Goal: Obtain resource: Download file/media

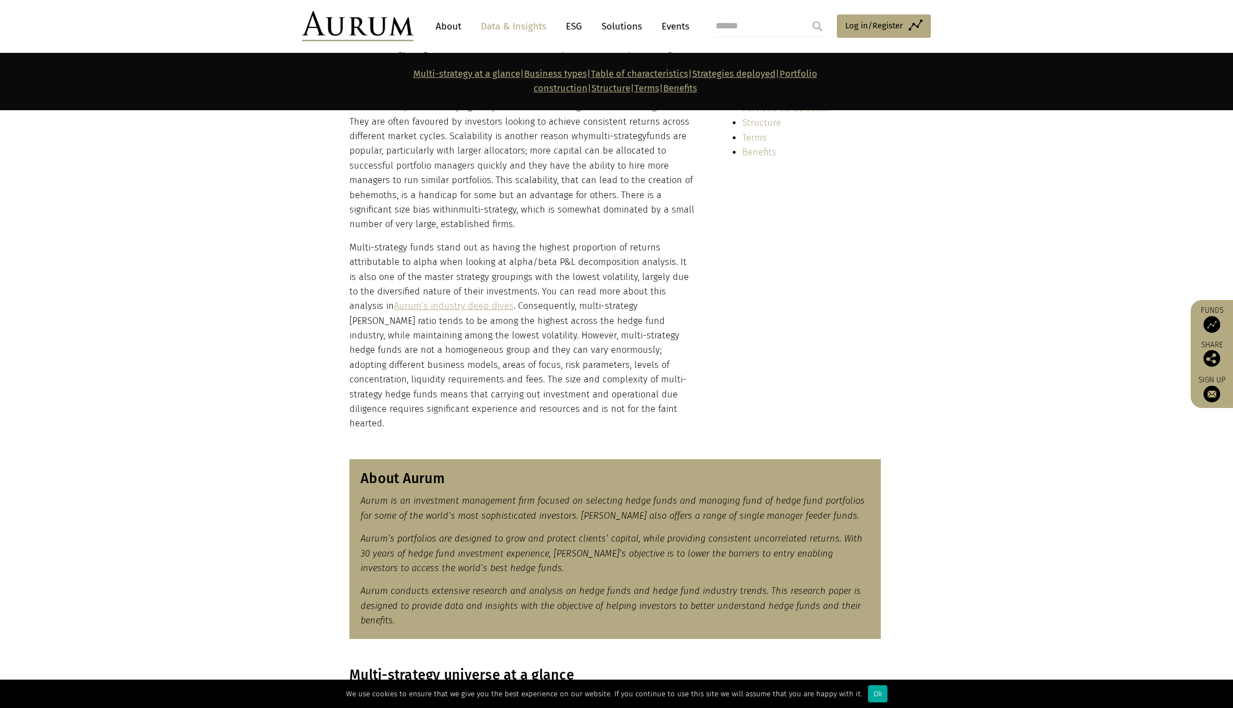
scroll to position [351, 0]
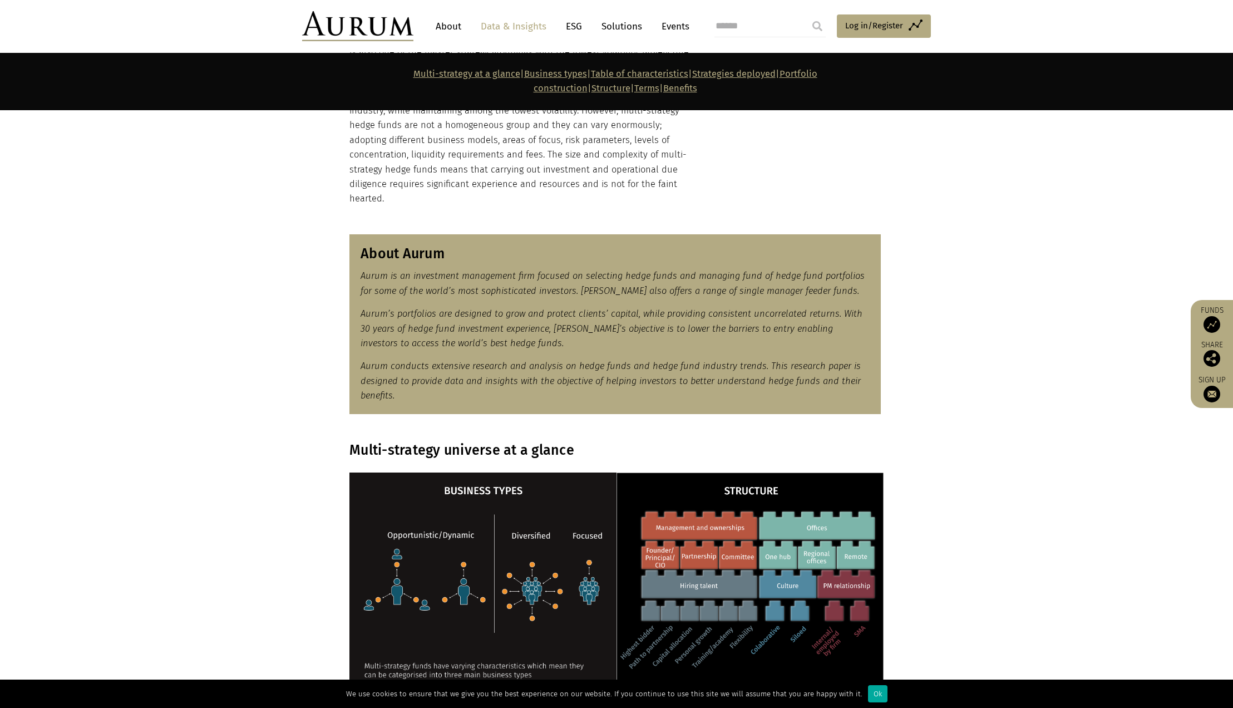
scroll to position [618, 0]
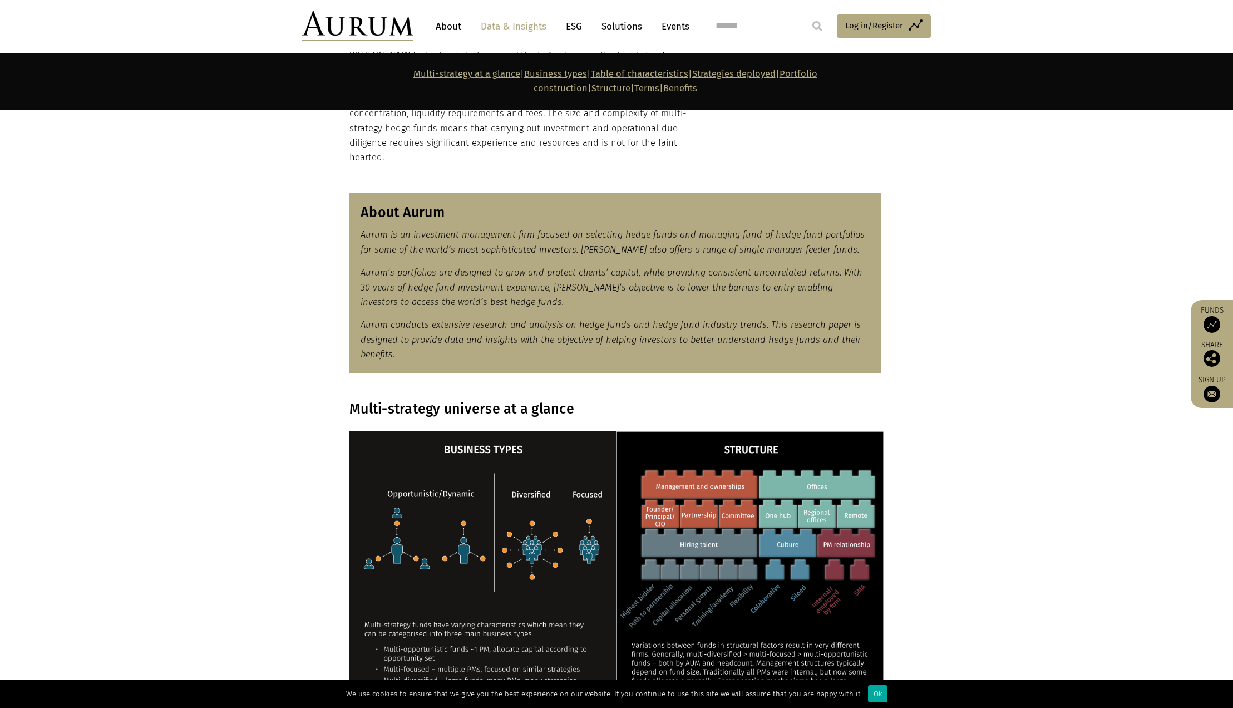
click at [514, 45] on link "Aurum’s industry deep dives" at bounding box center [454, 40] width 120 height 11
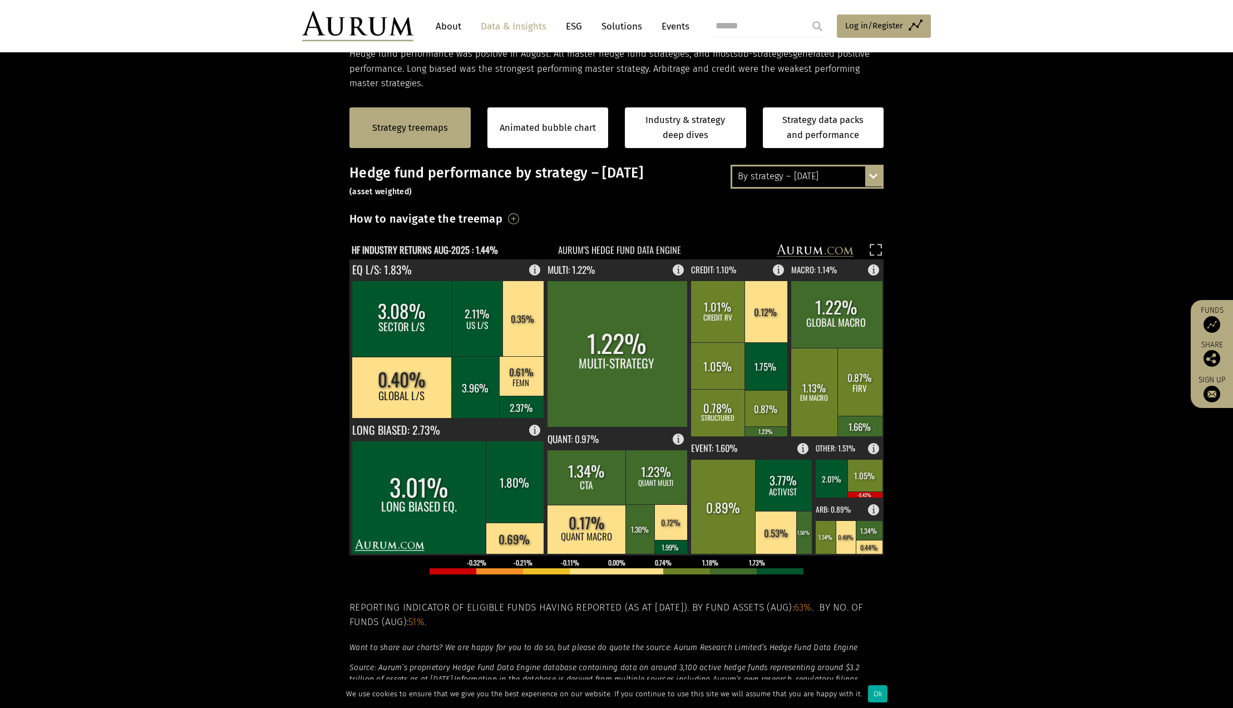
scroll to position [210, 0]
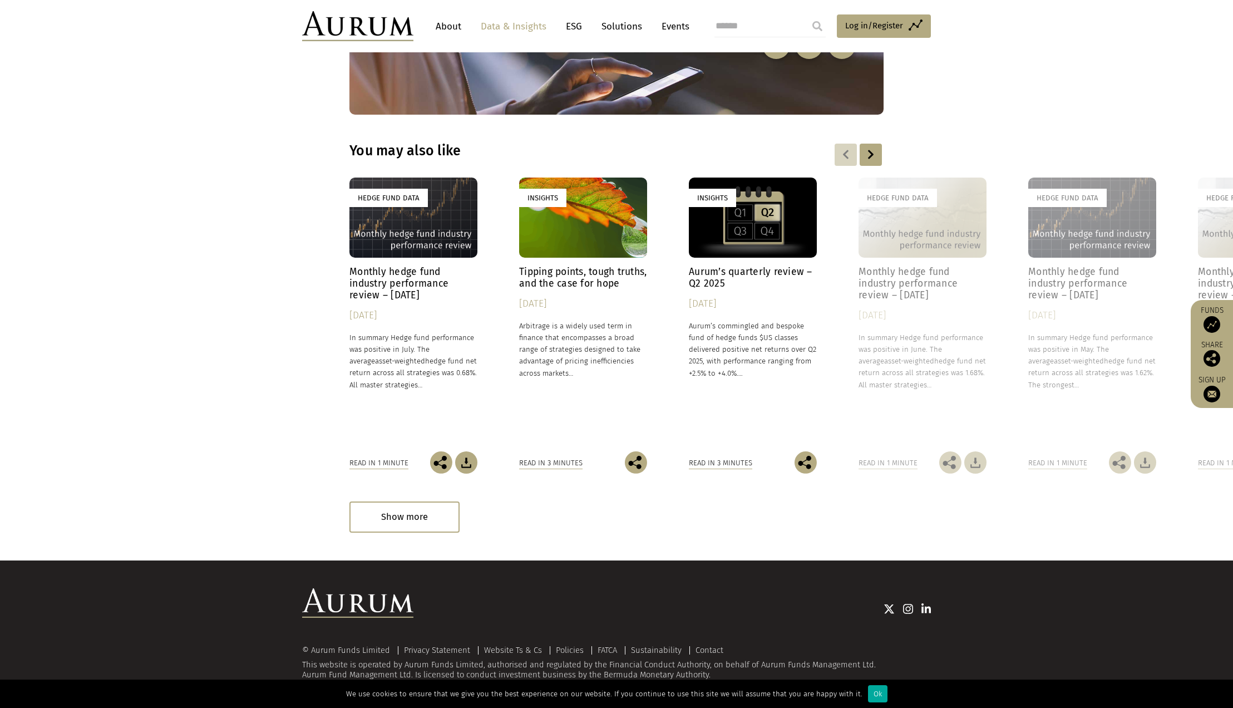
scroll to position [3186, 0]
click at [585, 52] on header "About Data & Insights ESG Solutions Events Access Funds Log in/Register Sign ou…" at bounding box center [616, 26] width 1233 height 52
click at [1204, 316] on img at bounding box center [1212, 324] width 17 height 17
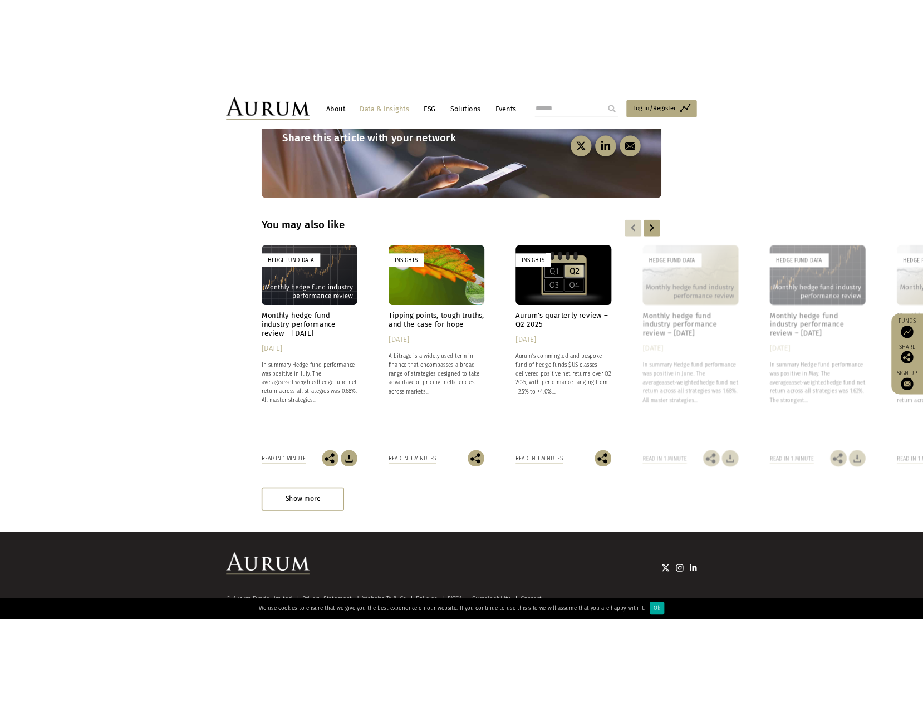
scroll to position [3066, 0]
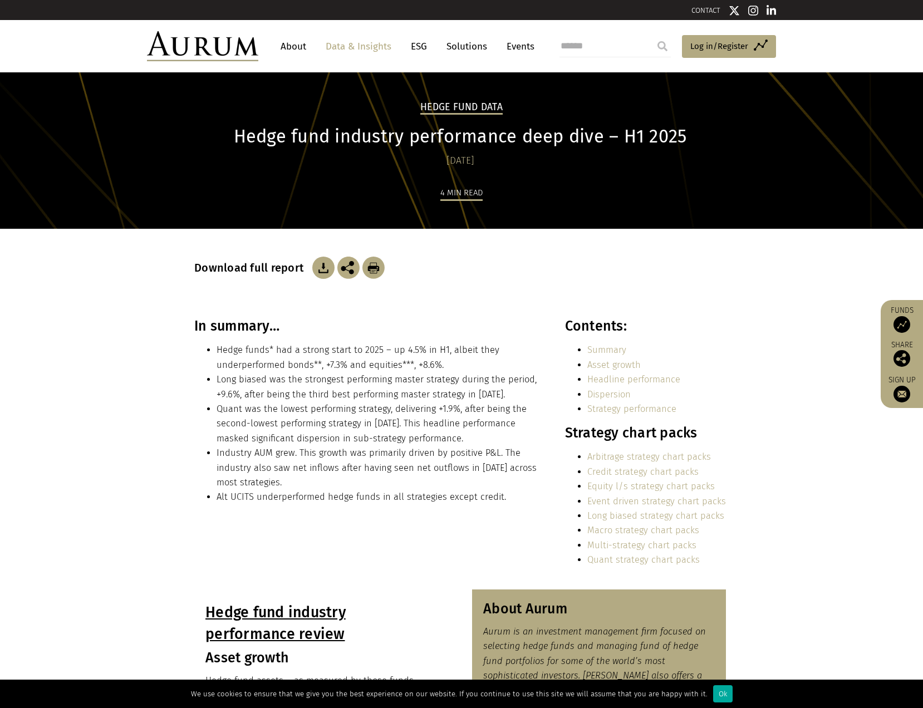
scroll to position [0, 0]
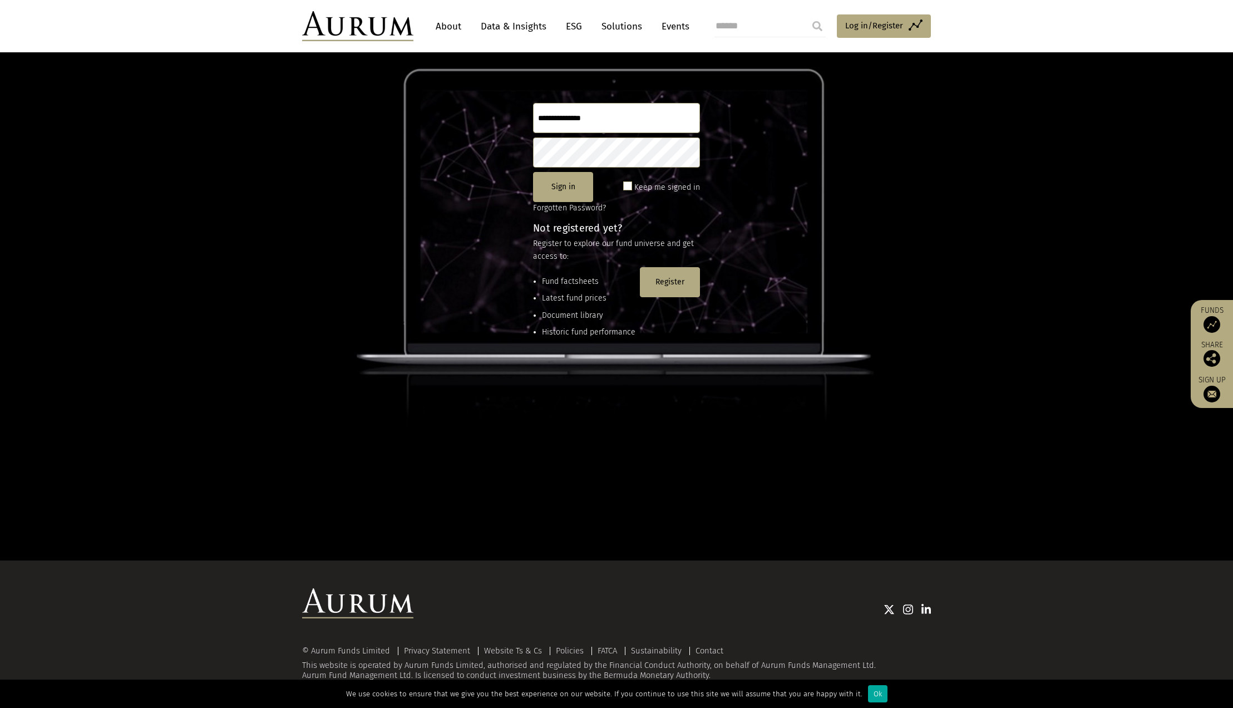
scroll to position [235, 0]
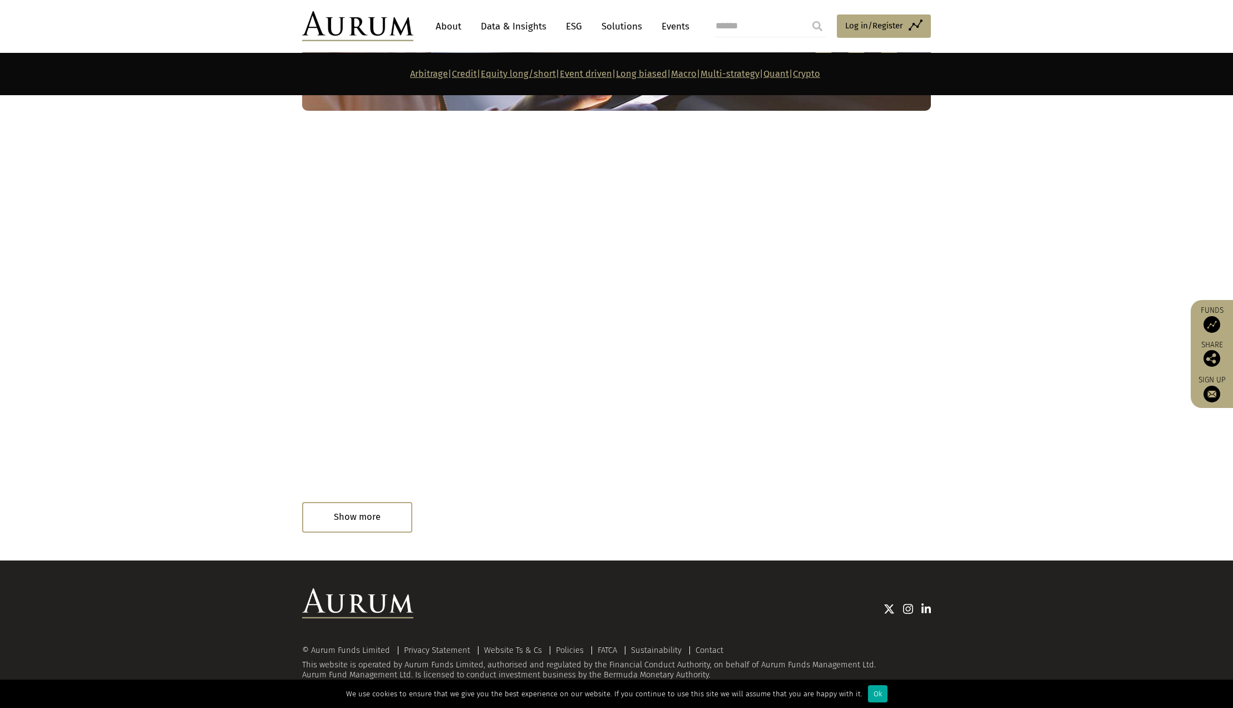
scroll to position [7294, 0]
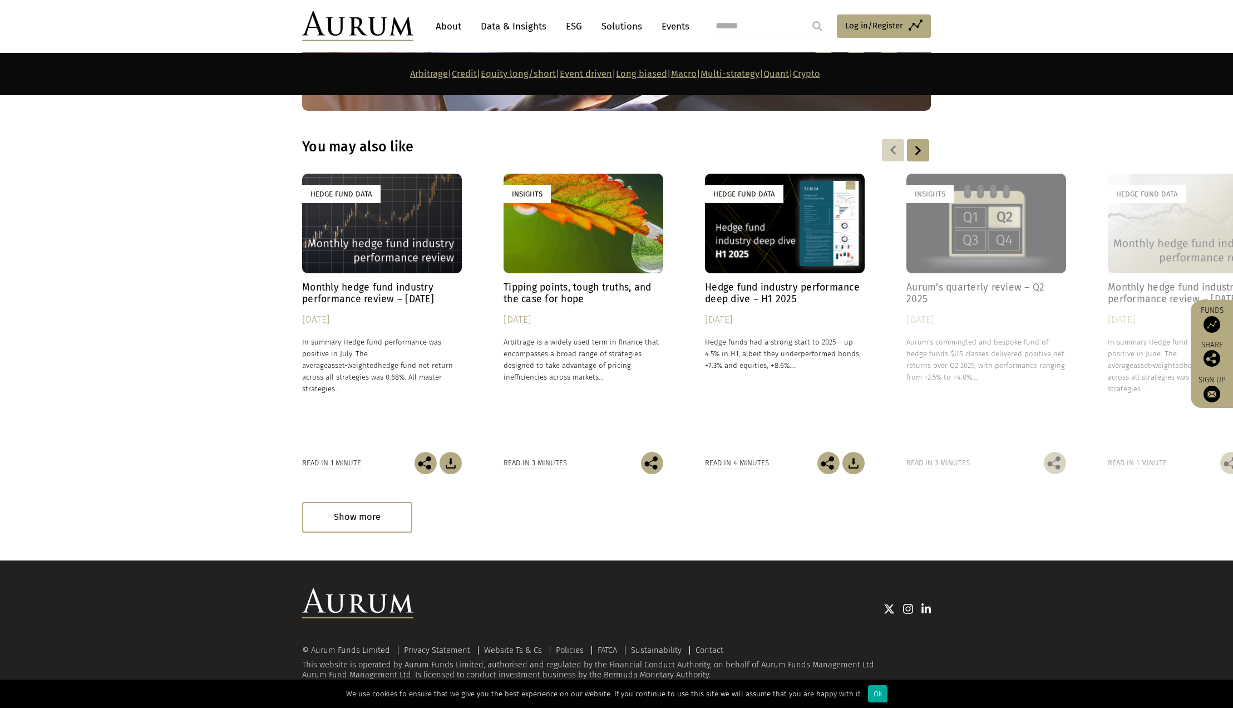
scroll to position [9744, 0]
click at [919, 161] on div at bounding box center [918, 150] width 22 height 22
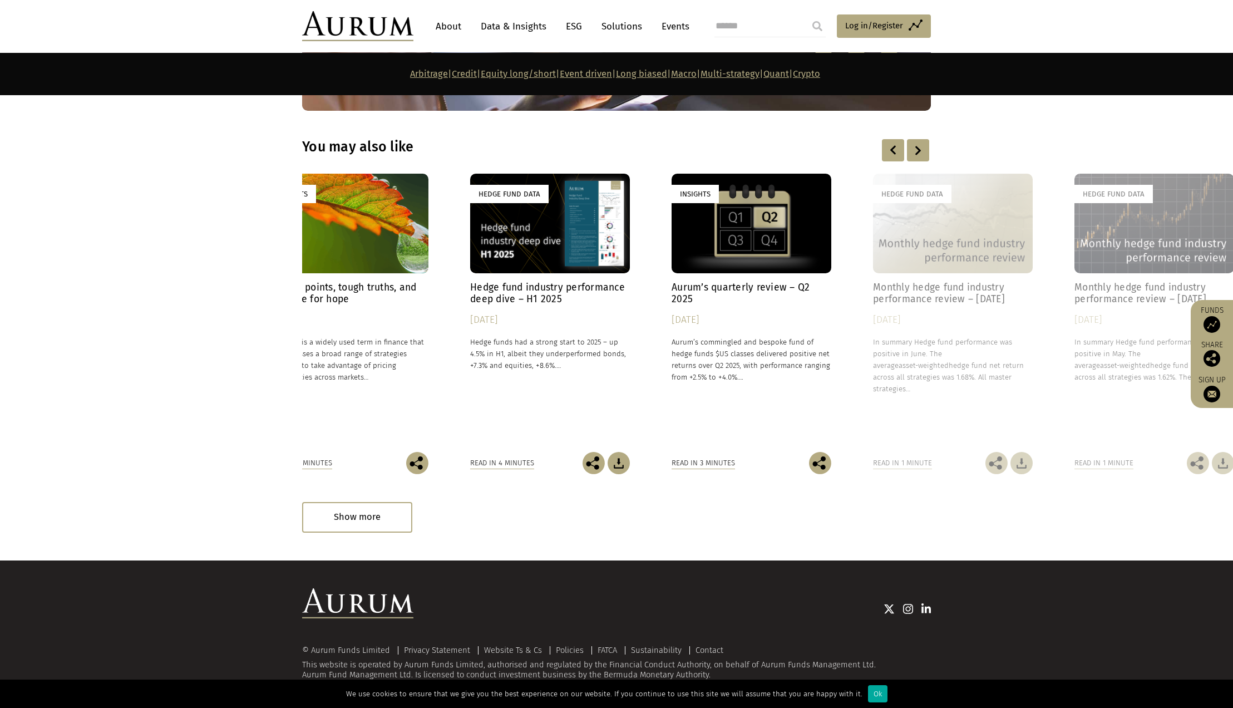
click at [919, 161] on div at bounding box center [918, 150] width 22 height 22
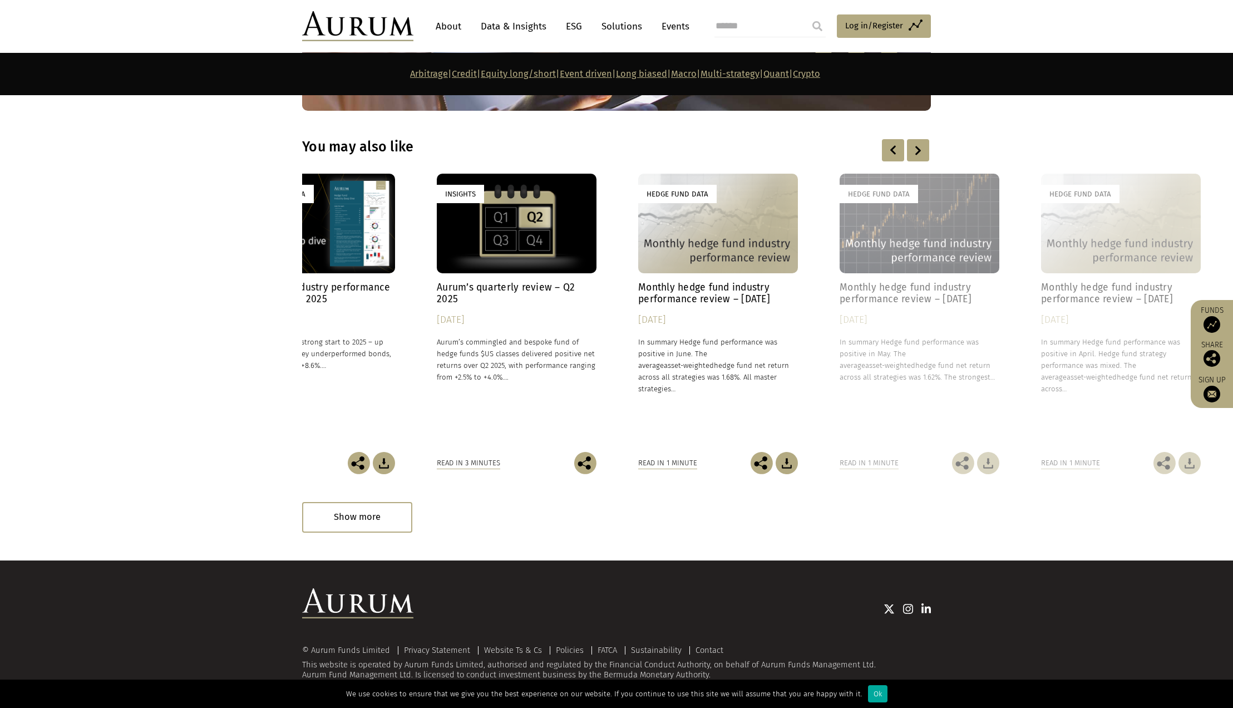
click at [919, 161] on div at bounding box center [918, 150] width 22 height 22
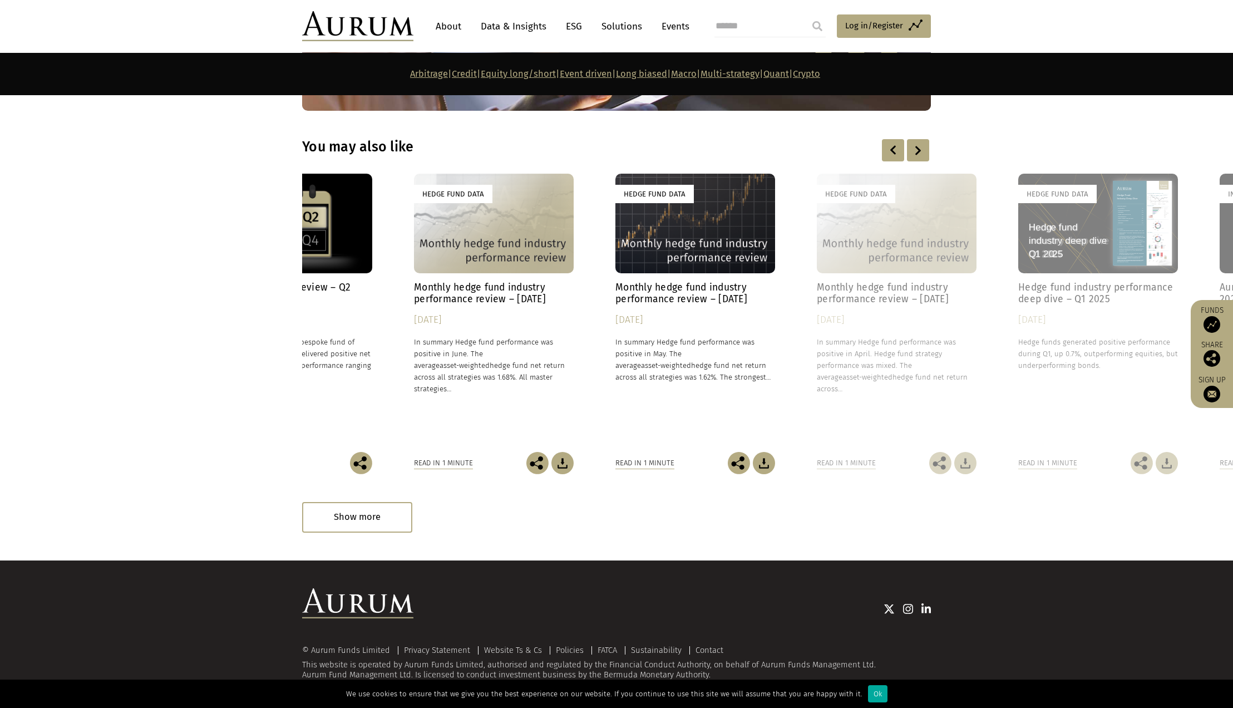
click at [919, 161] on div at bounding box center [918, 150] width 22 height 22
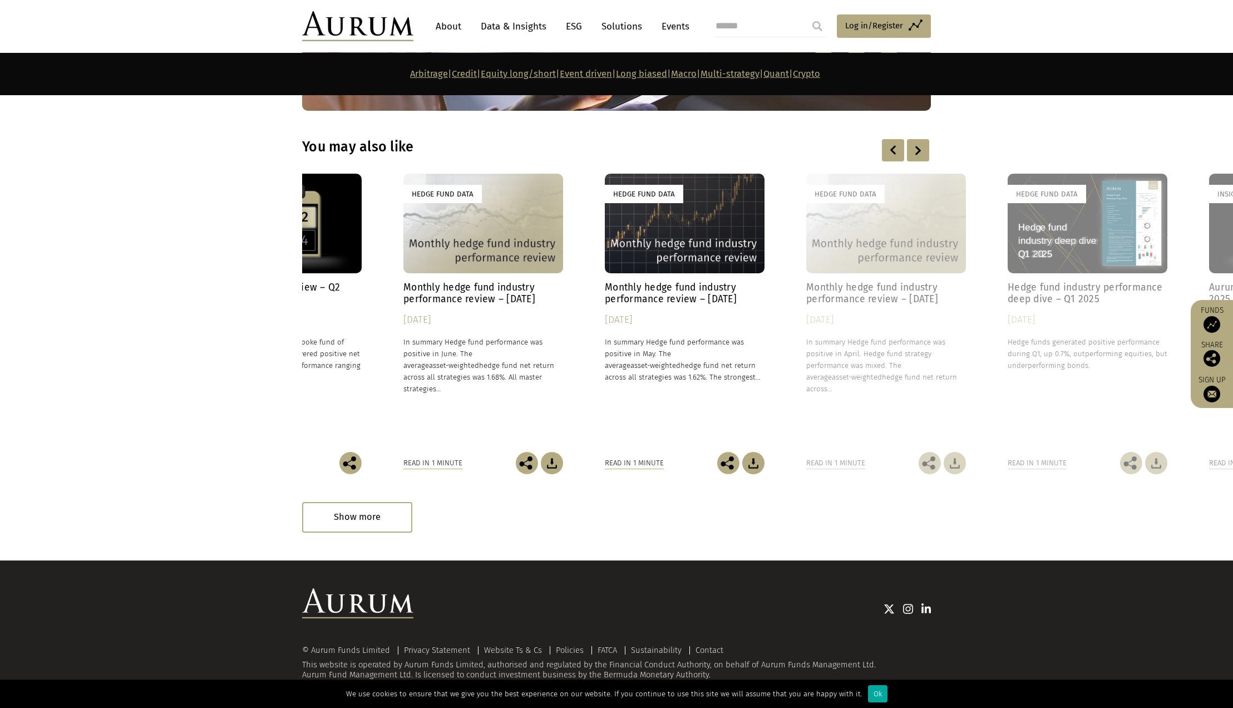
click at [919, 161] on div at bounding box center [918, 150] width 22 height 22
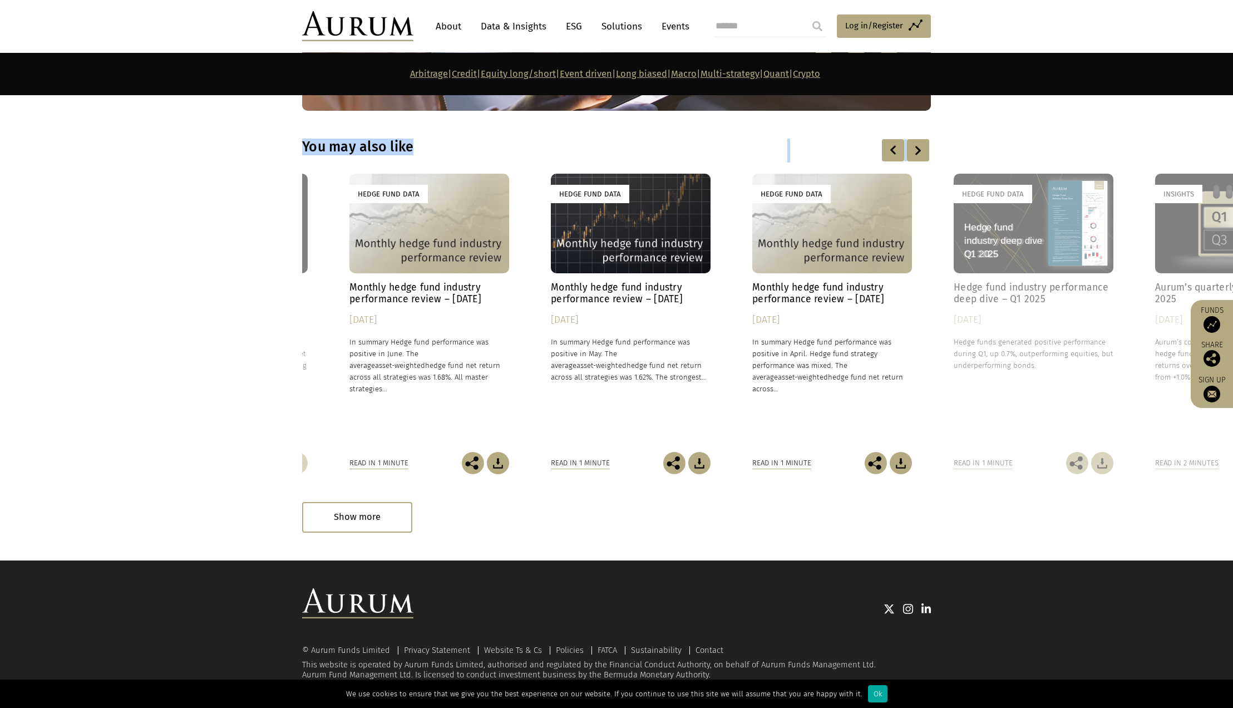
click at [919, 161] on div at bounding box center [918, 150] width 22 height 22
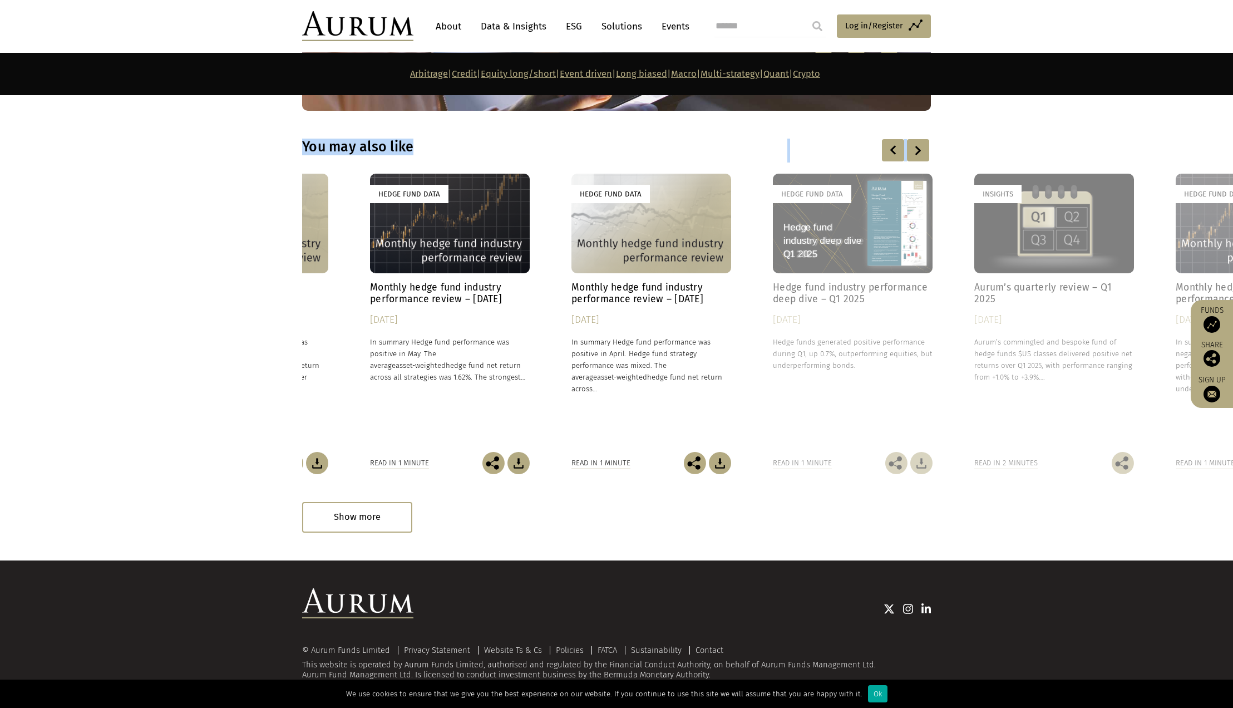
click at [919, 161] on div at bounding box center [918, 150] width 22 height 22
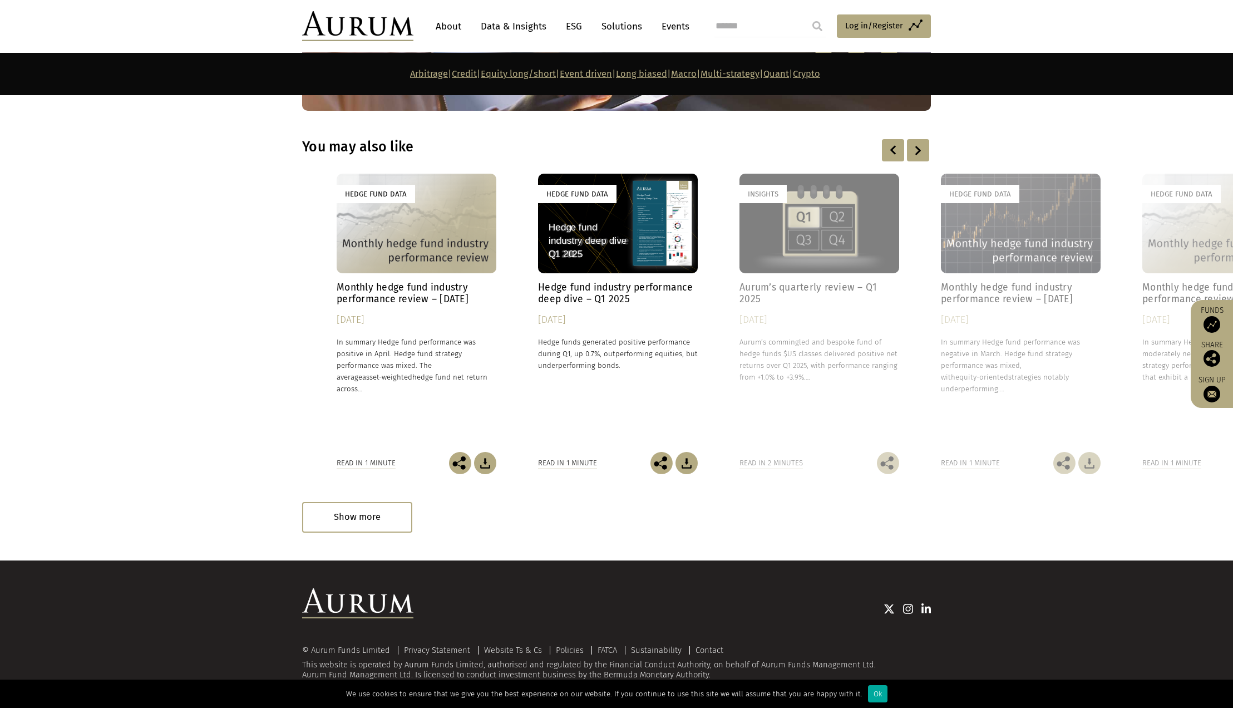
click at [919, 161] on div at bounding box center [918, 150] width 22 height 22
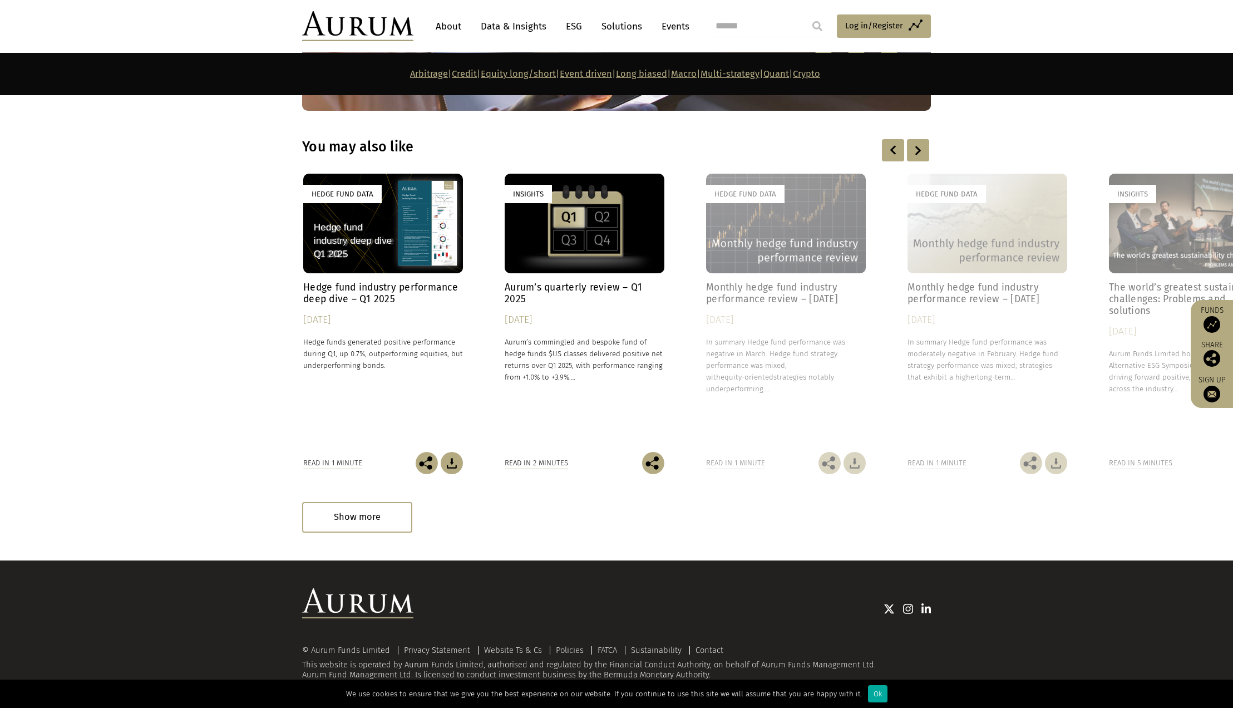
click at [538, 37] on link "Data & Insights" at bounding box center [513, 26] width 77 height 21
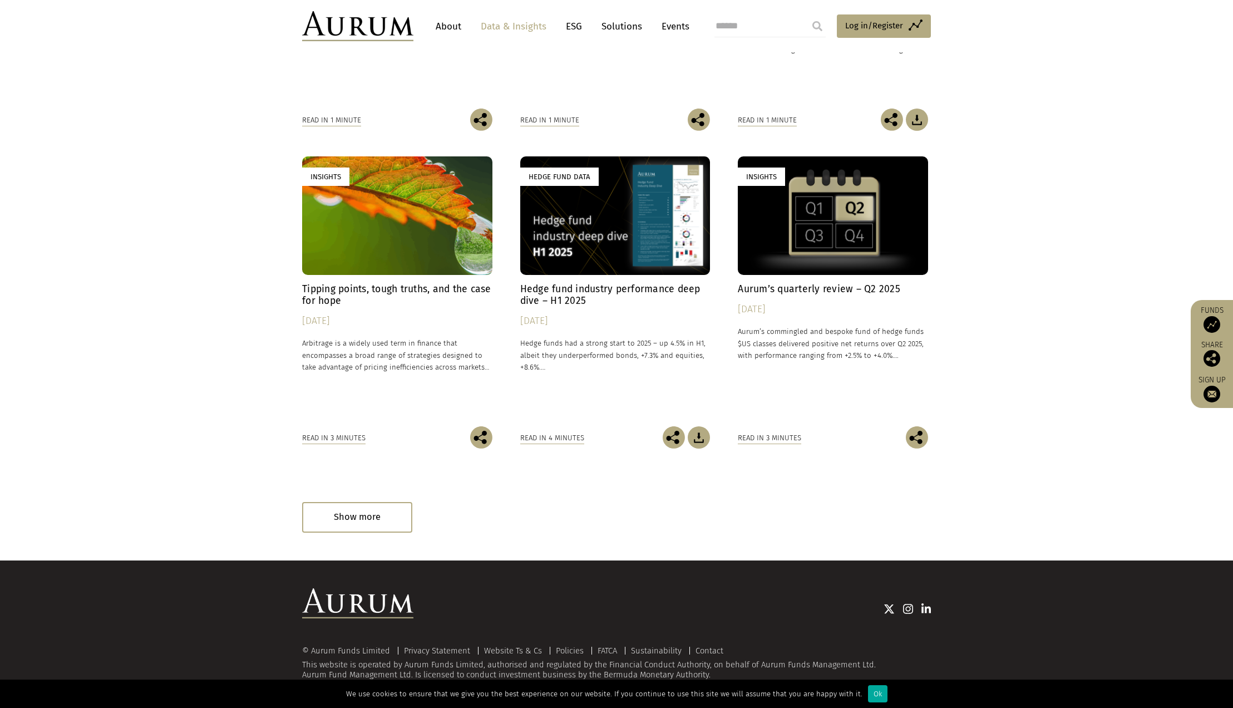
scroll to position [287, 0]
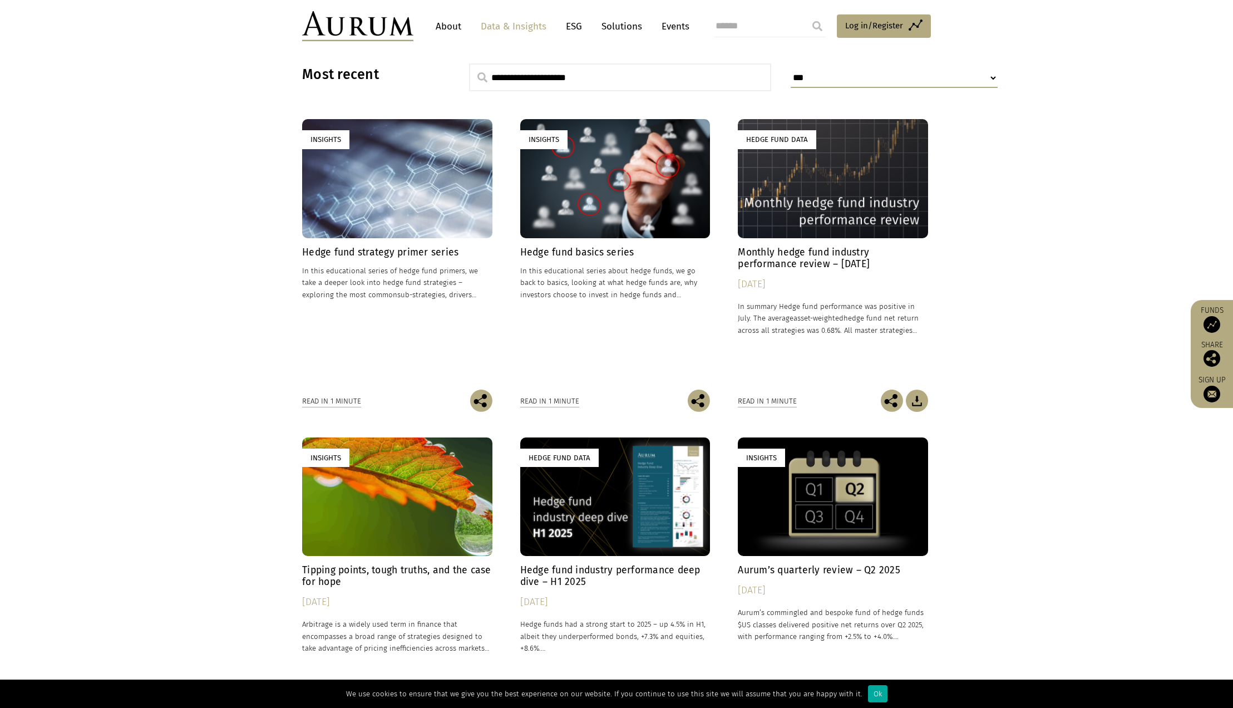
click at [425, 238] on div "Insights" at bounding box center [397, 178] width 190 height 119
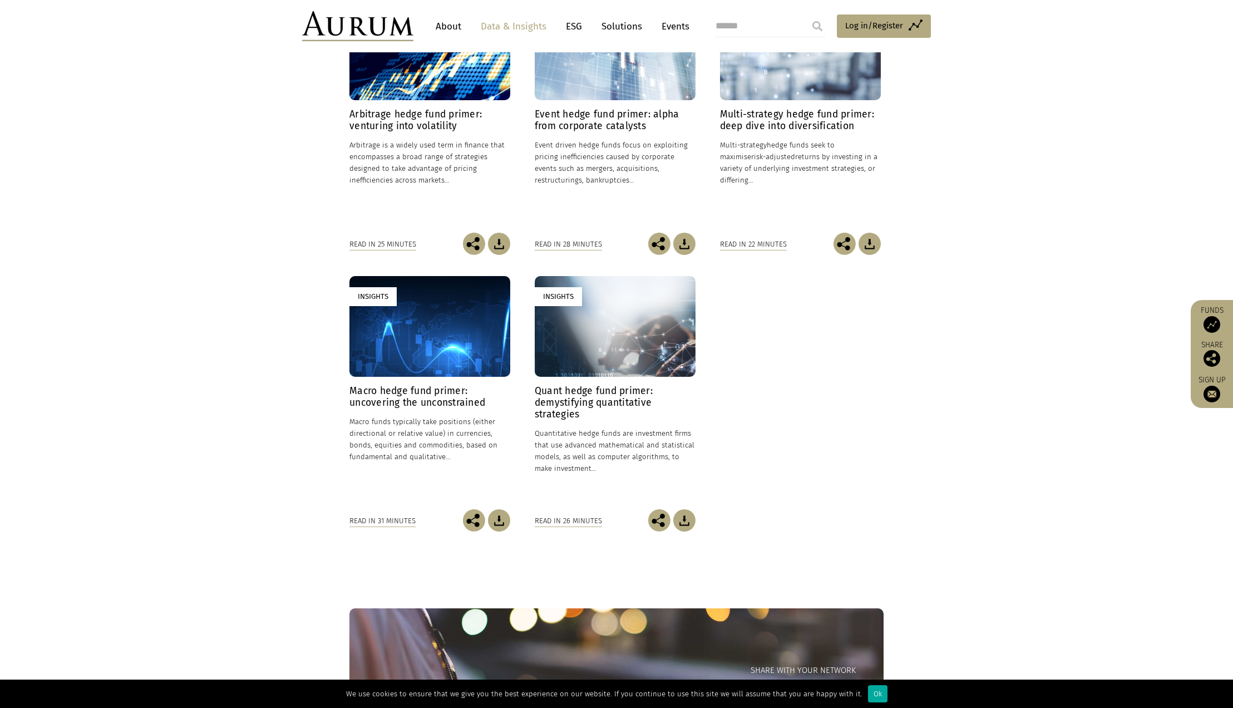
scroll to position [400, 0]
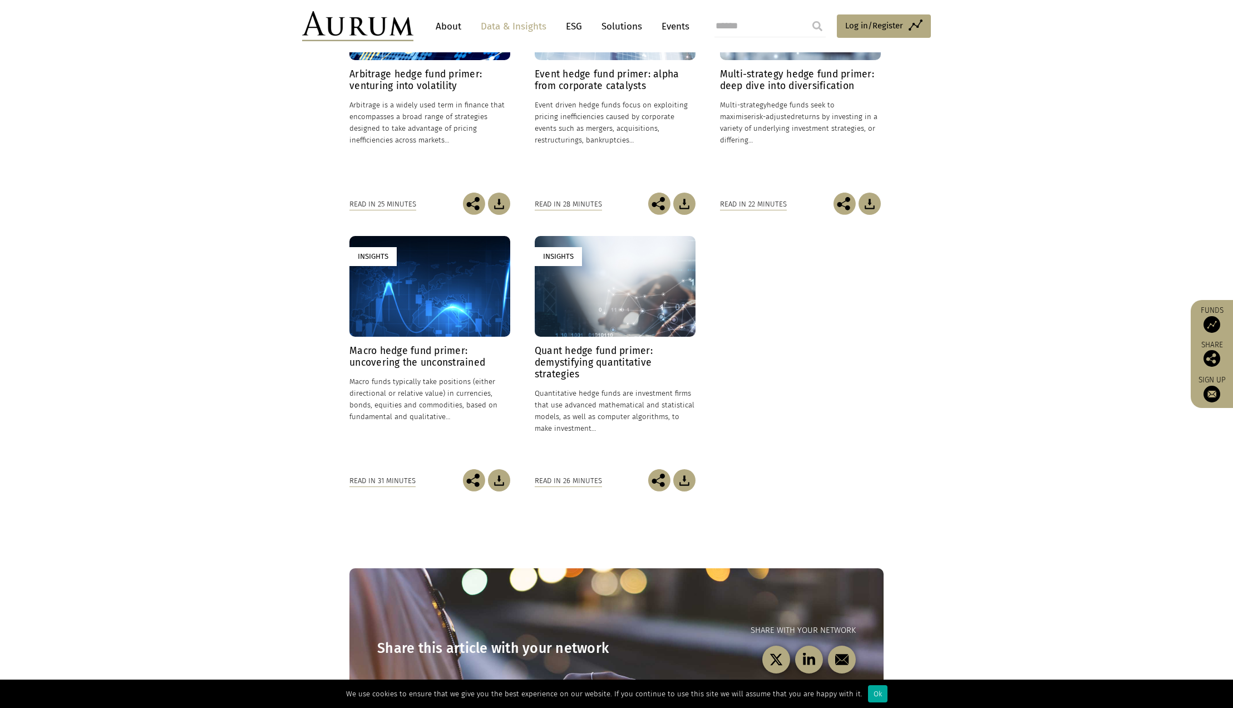
click at [832, 92] on h4 "Multi-strategy hedge fund primer: deep dive into diversification" at bounding box center [800, 79] width 161 height 23
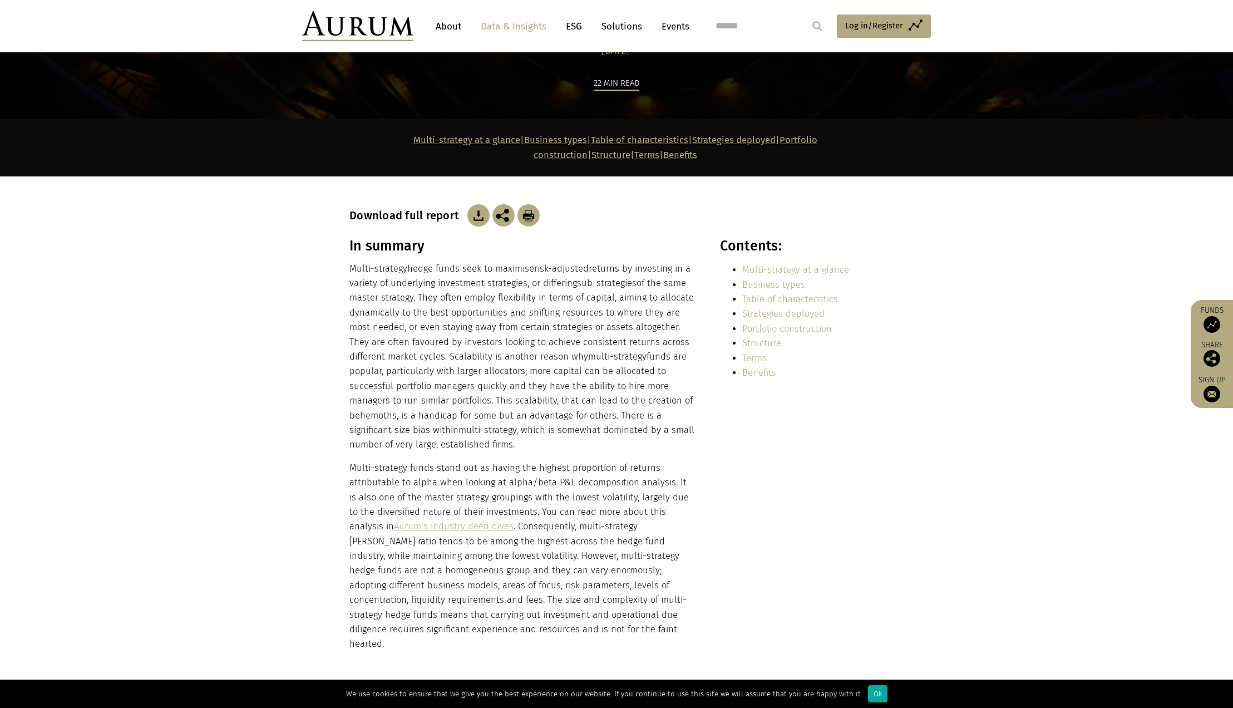
scroll to position [227, 0]
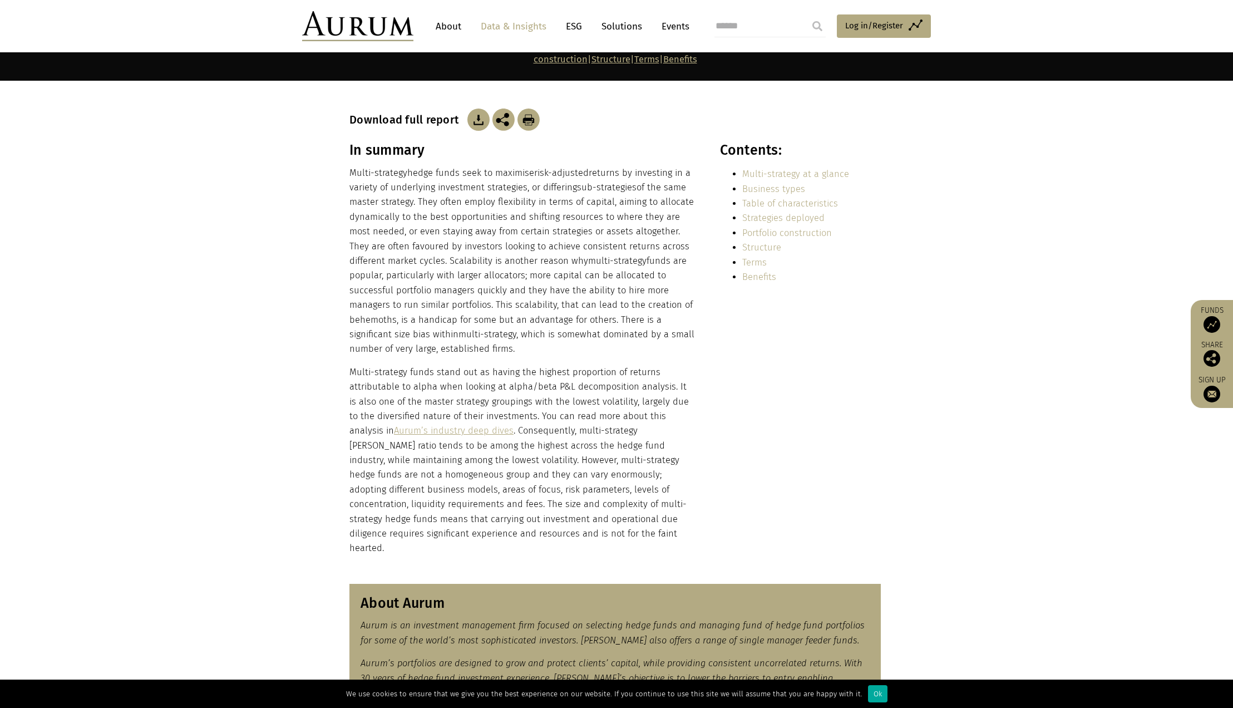
click at [485, 131] on img at bounding box center [478, 120] width 22 height 22
click at [690, 52] on header "About Data & Insights ESG Solutions Events Access Funds Log in/Register Sign ou…" at bounding box center [616, 26] width 1233 height 52
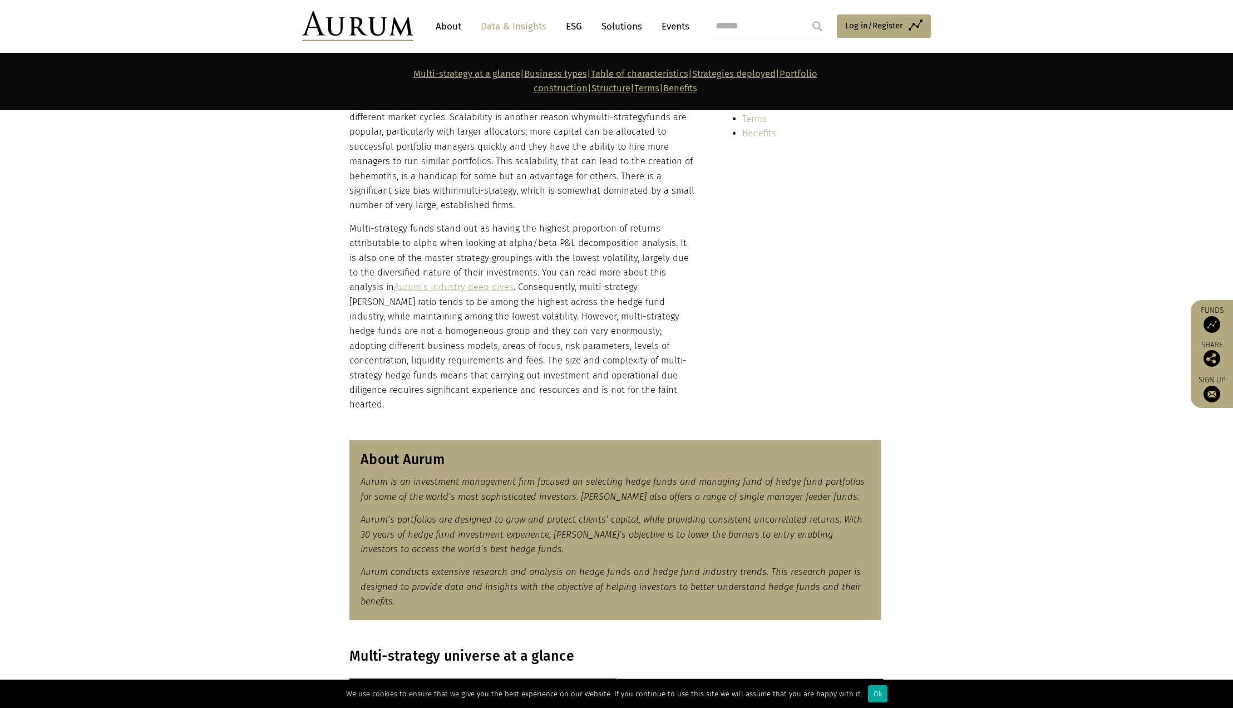
scroll to position [368, 0]
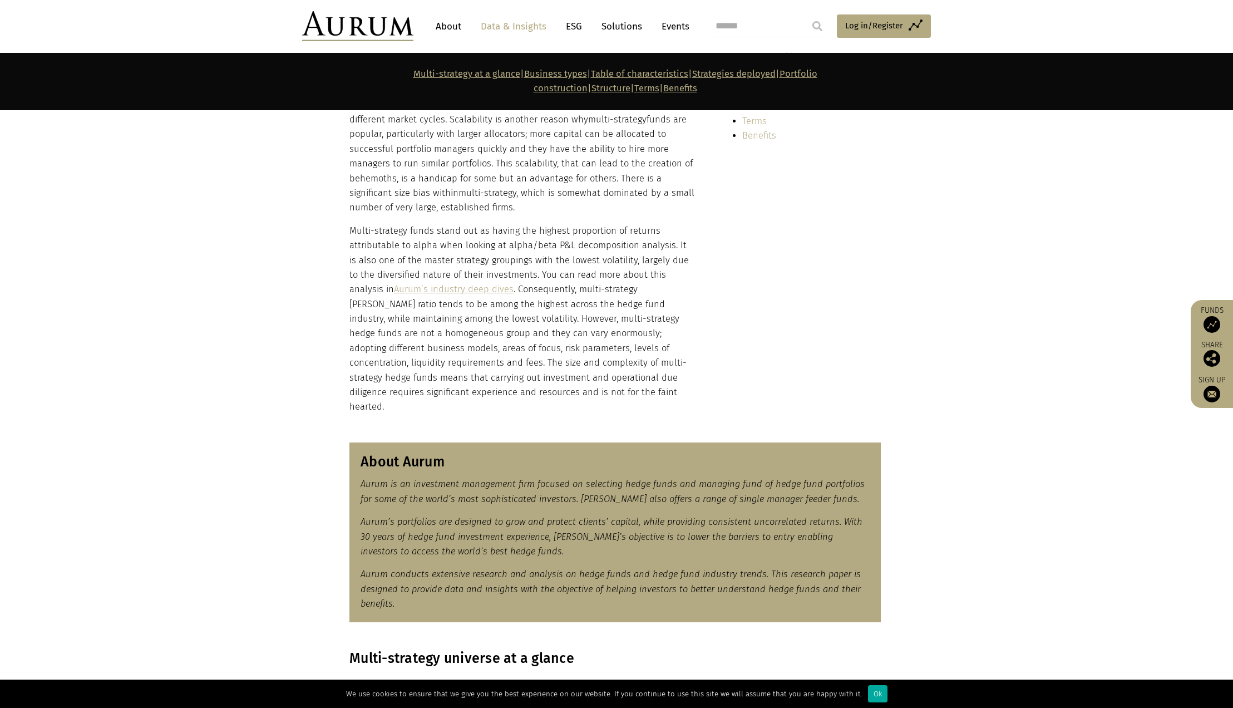
click at [441, 79] on link "Multi-strategy at a glance" at bounding box center [466, 73] width 107 height 11
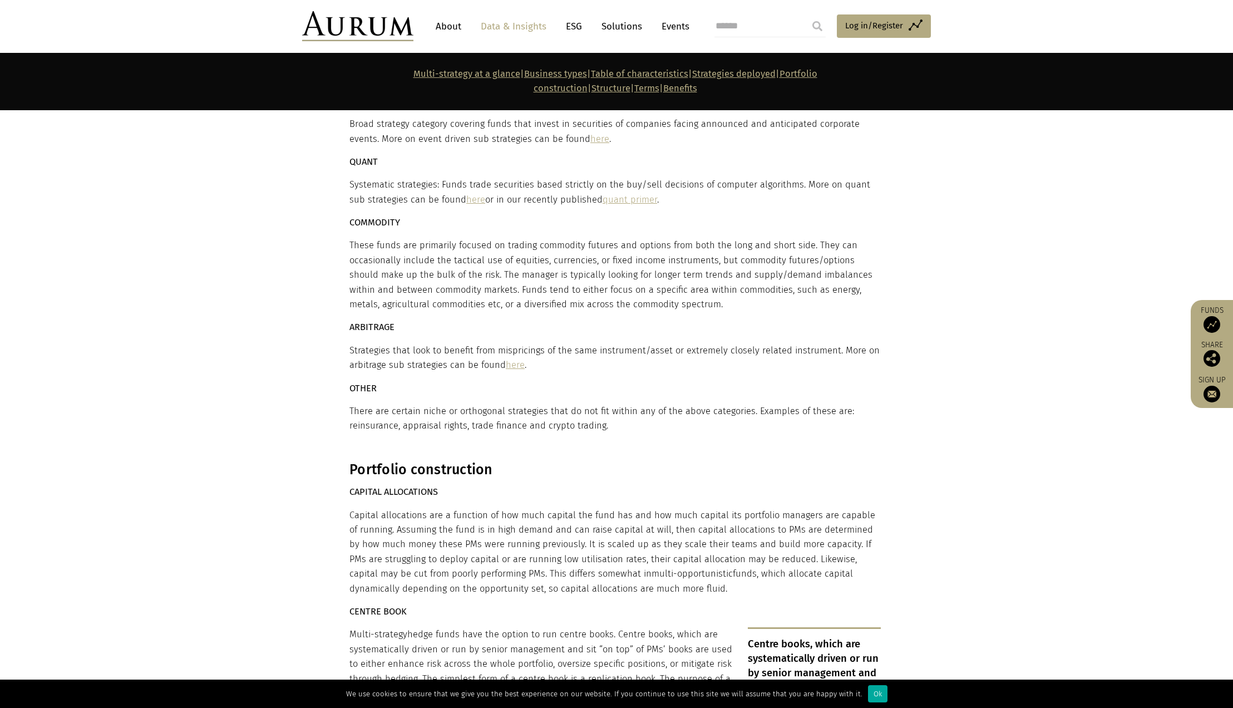
scroll to position [3510, 0]
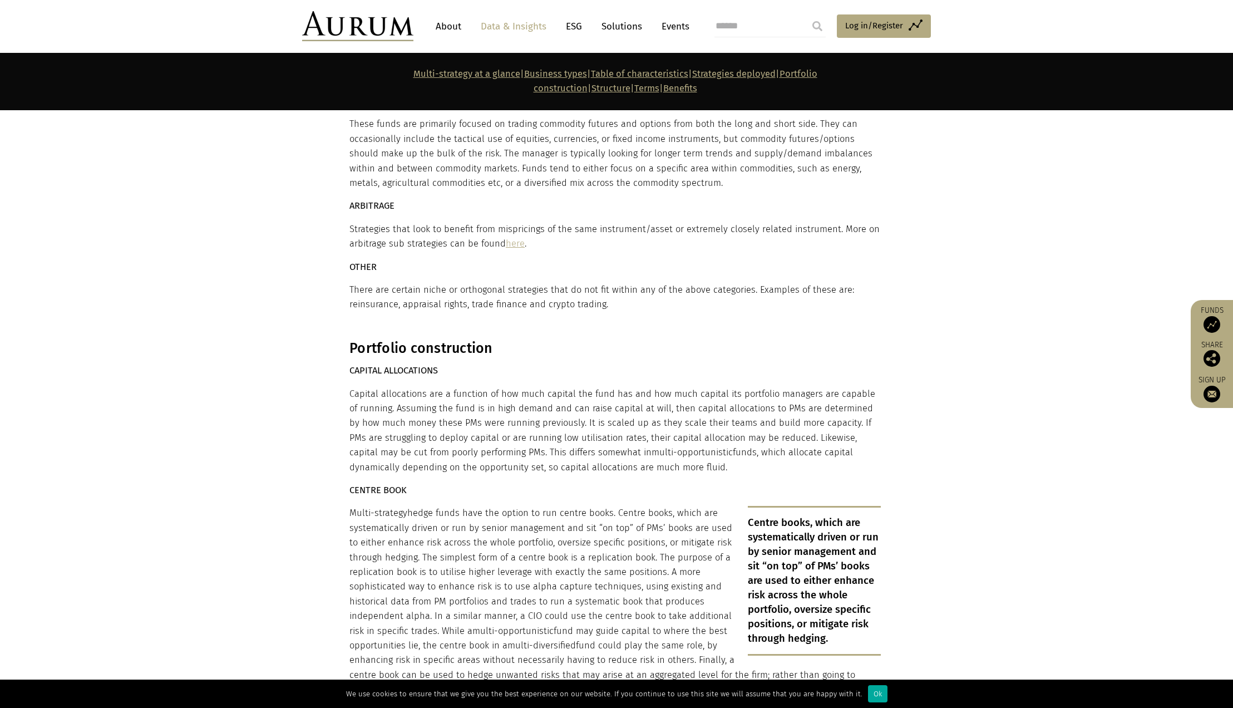
click at [817, 82] on link "Portfolio construction" at bounding box center [676, 80] width 284 height 25
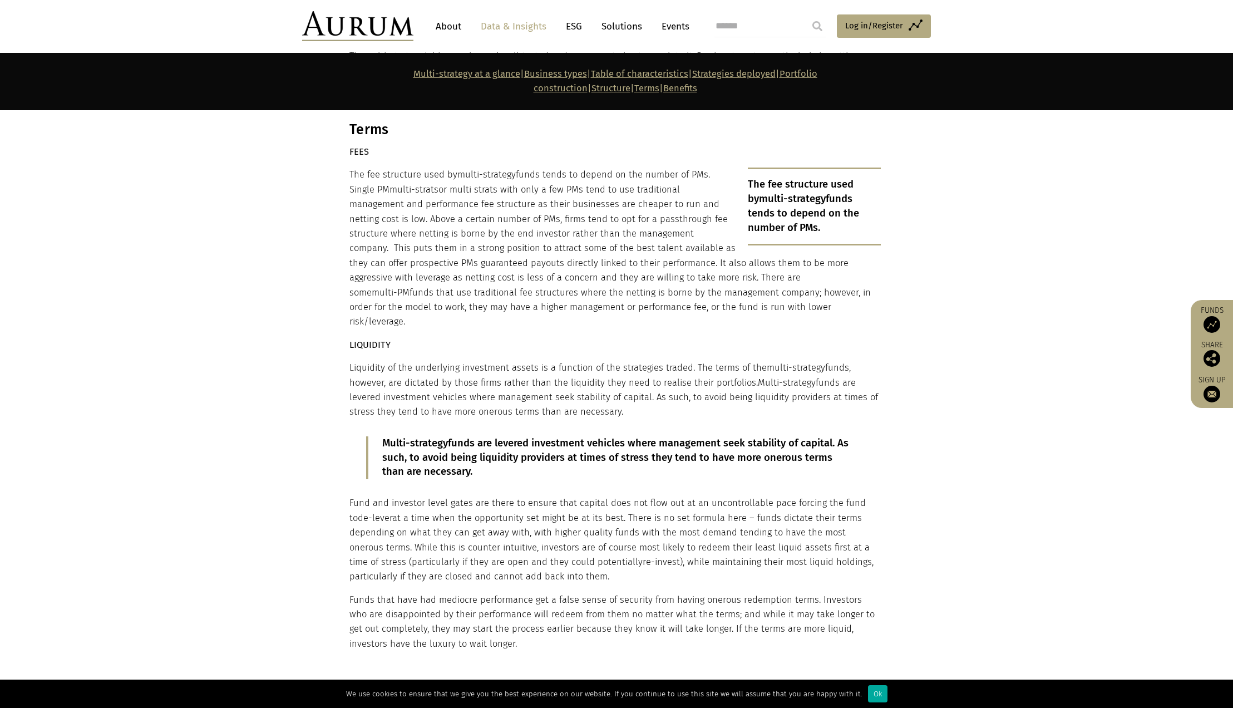
scroll to position [7047, 0]
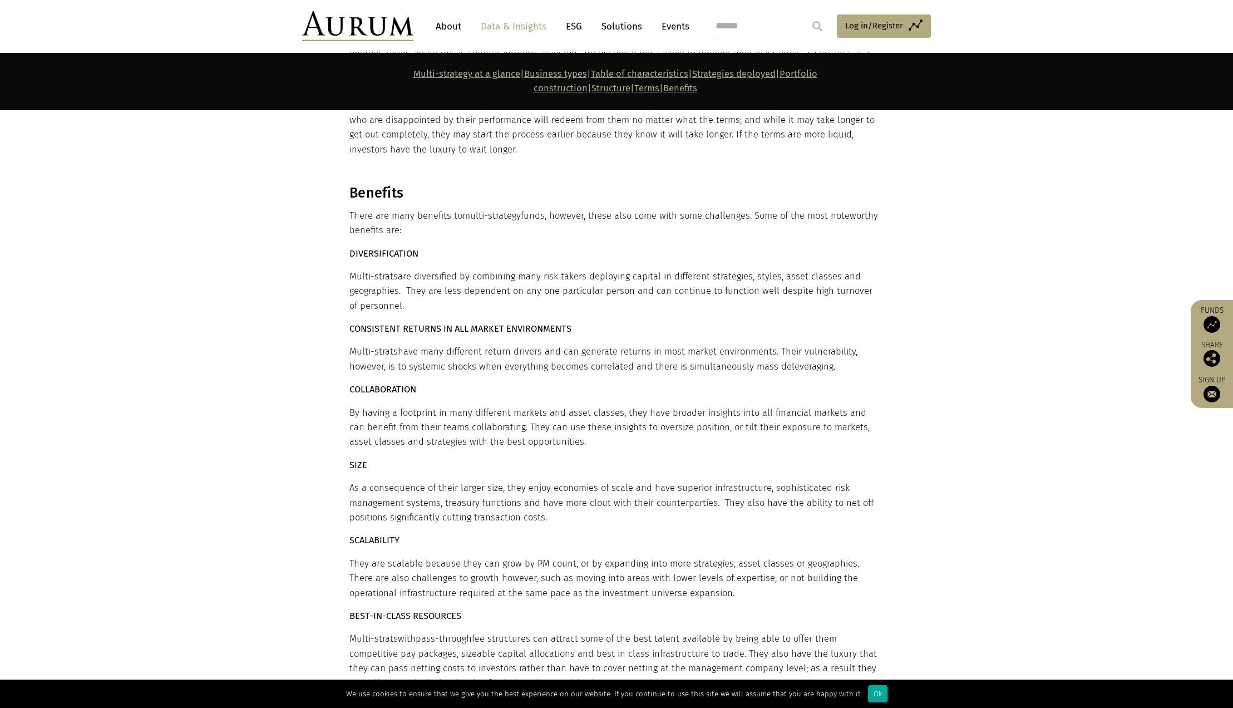
click at [637, 79] on link "Table of characteristics" at bounding box center [639, 73] width 97 height 11
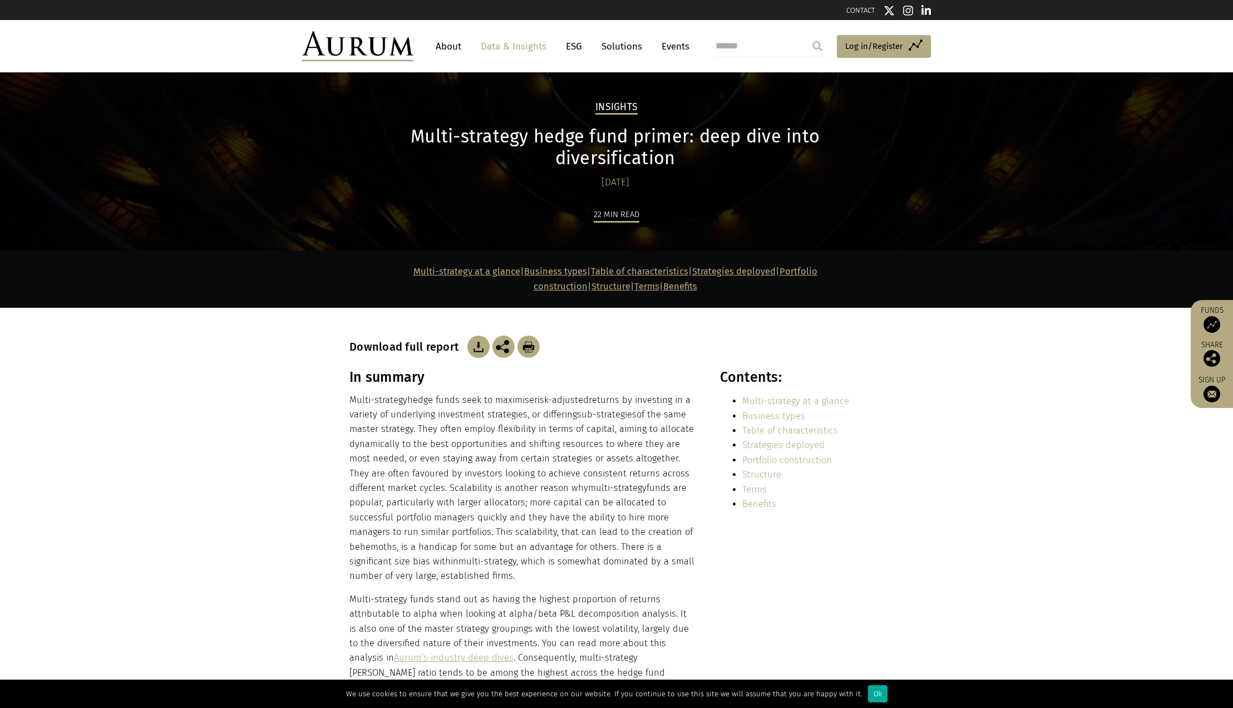
scroll to position [0, 0]
click at [497, 169] on h1 "Multi-strategy hedge fund primer: deep dive into diversification" at bounding box center [614, 147] width 531 height 43
click at [603, 169] on h1 "Multi-strategy hedge fund primer: deep dive into diversification" at bounding box center [614, 147] width 531 height 43
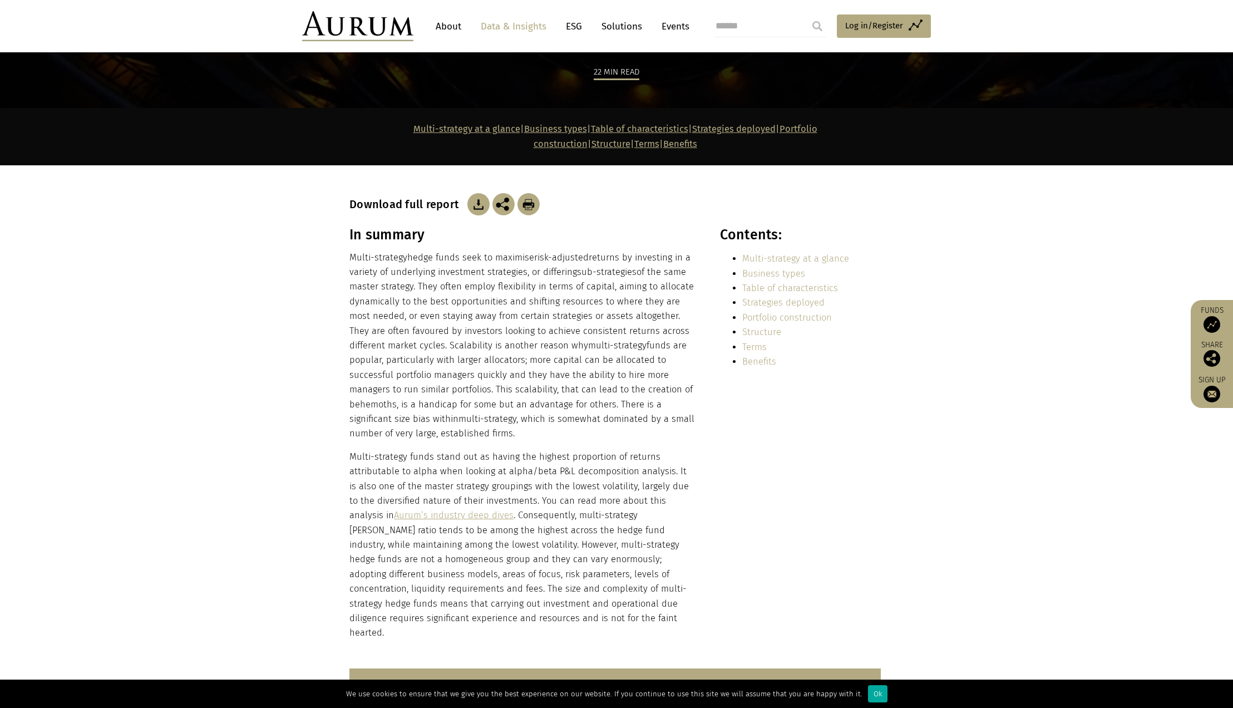
scroll to position [190, 0]
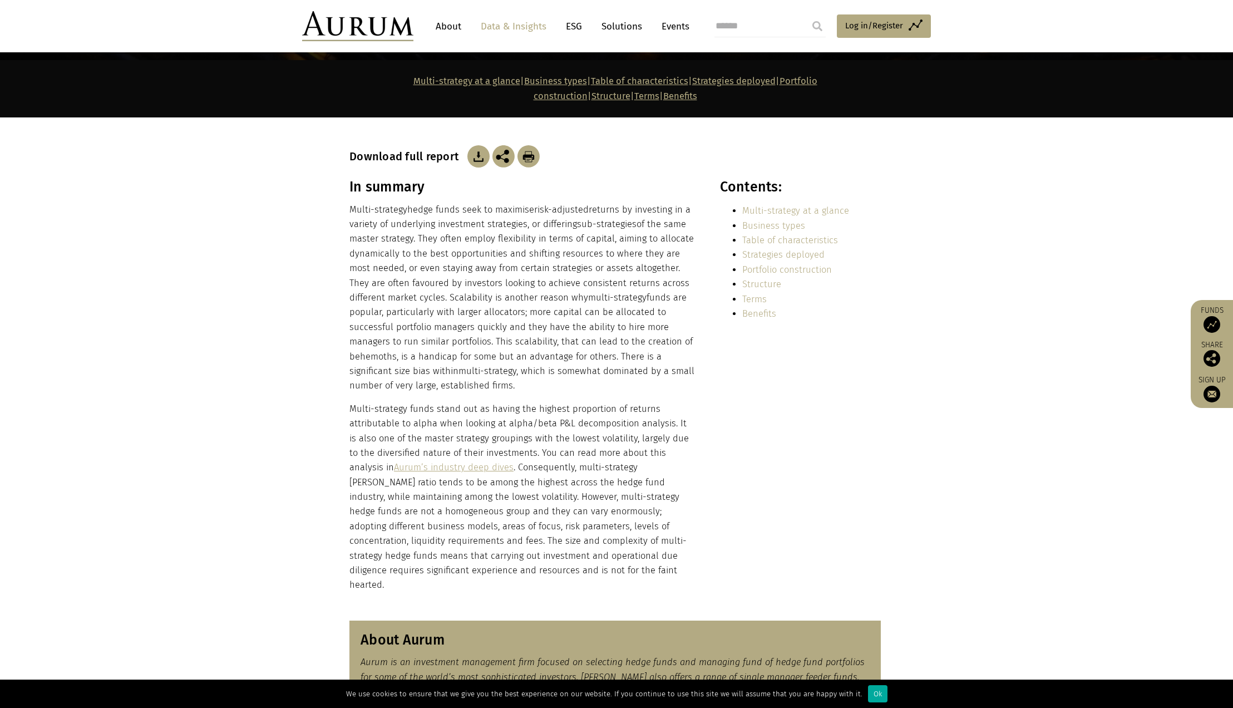
click at [423, 163] on h3 "Download full report" at bounding box center [406, 156] width 115 height 13
click at [519, 168] on div "Download full report" at bounding box center [616, 156] width 534 height 22
click at [510, 168] on img at bounding box center [503, 156] width 22 height 22
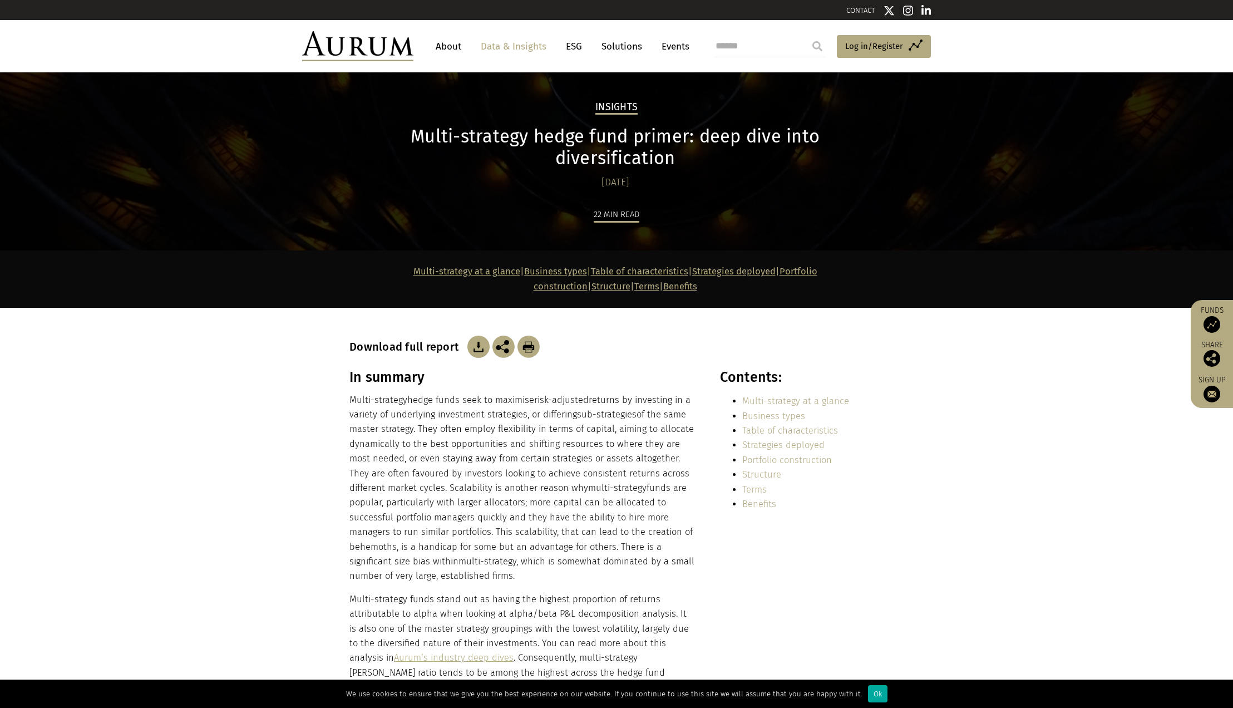
click at [580, 169] on h1 "Multi-strategy hedge fund primer: deep dive into diversification" at bounding box center [614, 147] width 531 height 43
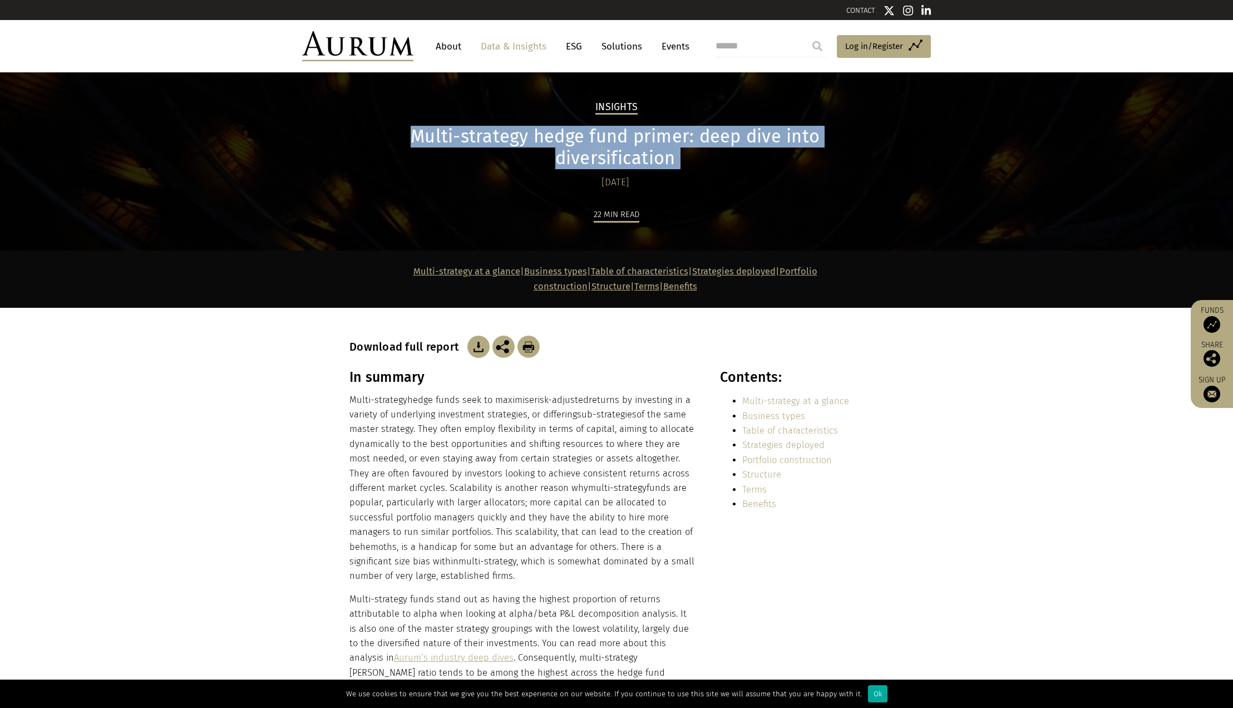
click at [580, 169] on h1 "Multi-strategy hedge fund primer: deep dive into diversification" at bounding box center [614, 147] width 531 height 43
copy div "Multi-strategy hedge fund primer: deep dive into diversification"
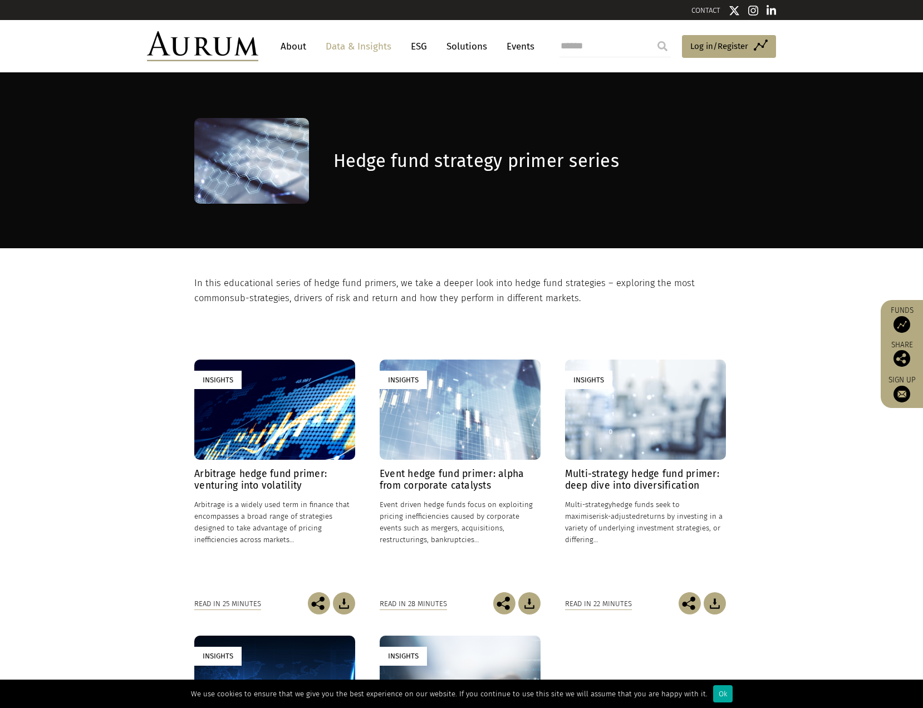
scroll to position [400, 0]
